Goal: Information Seeking & Learning: Learn about a topic

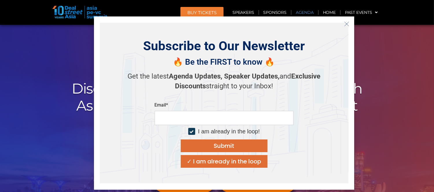
click at [308, 12] on link "Agenda" at bounding box center [305, 12] width 27 height 13
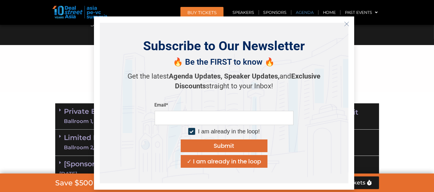
scroll to position [302, 0]
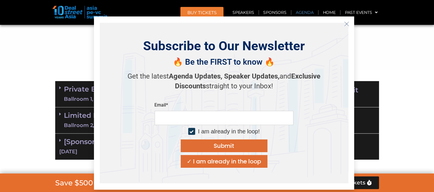
click at [347, 25] on line "Close" at bounding box center [347, 24] width 4 height 4
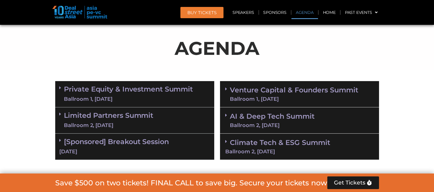
click at [137, 101] on div "Ballroom 1, 10 Sept" at bounding box center [128, 99] width 129 height 7
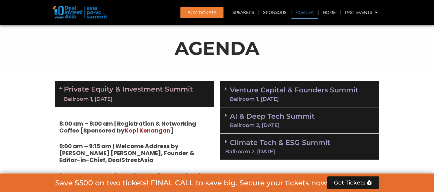
click at [276, 93] on link "Venture Capital & Founders​ Summit Ballroom 1, 11 Sept" at bounding box center [294, 94] width 128 height 15
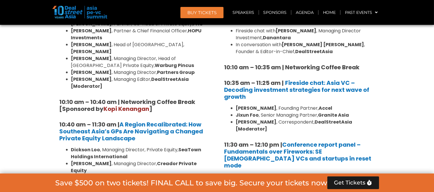
scroll to position [463, 0]
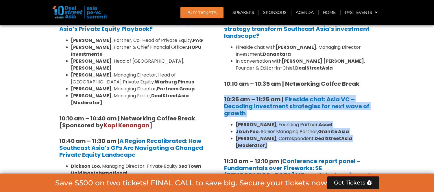
drag, startPoint x: 225, startPoint y: 98, endPoint x: 386, endPoint y: 141, distance: 166.4
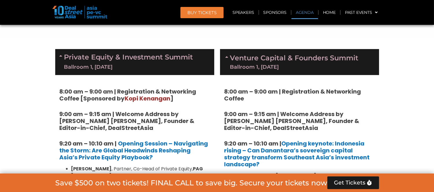
scroll to position [495, 0]
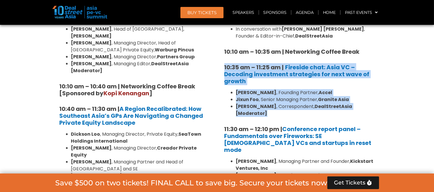
copy div "10:35 am – 11:25 am | Fireside chat: Asia VC – Decoding investment strategies f…"
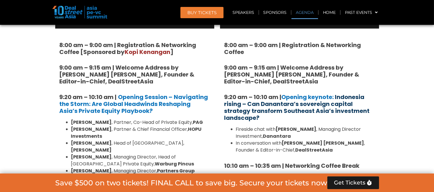
click at [238, 111] on link "Indonesia rising – Can Danantara’s sovereign capital strategy transform Southea…" at bounding box center [297, 107] width 146 height 29
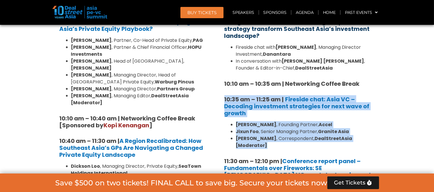
scroll to position [477, 0]
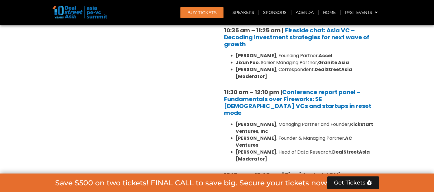
scroll to position [542, 0]
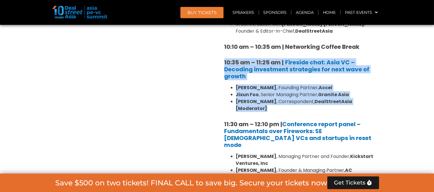
drag, startPoint x: 225, startPoint y: 60, endPoint x: 380, endPoint y: 101, distance: 160.8
copy div "10:35 am – 11:25 am | Fireside chat: Asia VC – Decoding investment strategies f…"
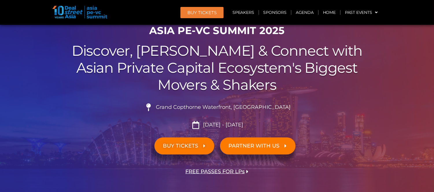
scroll to position [0, 0]
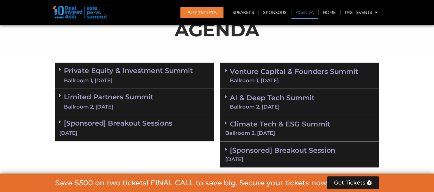
scroll to position [354, 0]
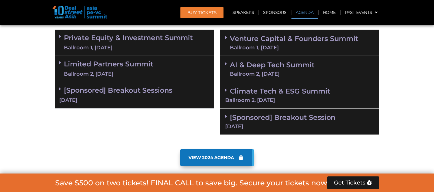
click at [262, 40] on link "Venture Capital & Founders​ Summit Ballroom 1, [DATE]" at bounding box center [294, 42] width 128 height 15
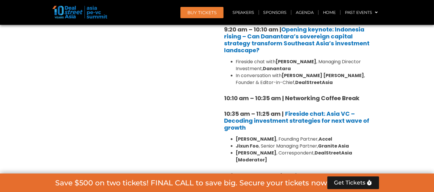
scroll to position [450, 0]
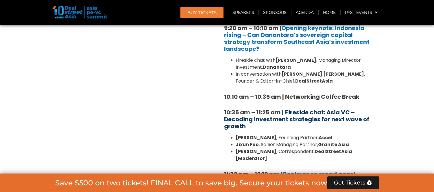
click at [305, 114] on b "Fireside chat: Asia VC – Decoding investment strategies for next wave of growth" at bounding box center [296, 119] width 145 height 22
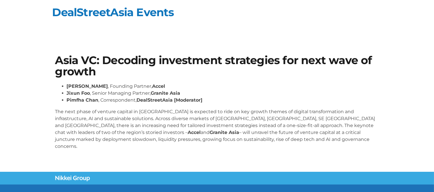
drag, startPoint x: 55, startPoint y: 111, endPoint x: 216, endPoint y: 140, distance: 163.8
click at [216, 140] on p "The next phase of venture capital in [GEOGRAPHIC_DATA] is expected to ride on k…" at bounding box center [217, 129] width 324 height 42
copy p "The next phase of venture capital in [GEOGRAPHIC_DATA] is expected to ride on k…"
